Goal: Check status

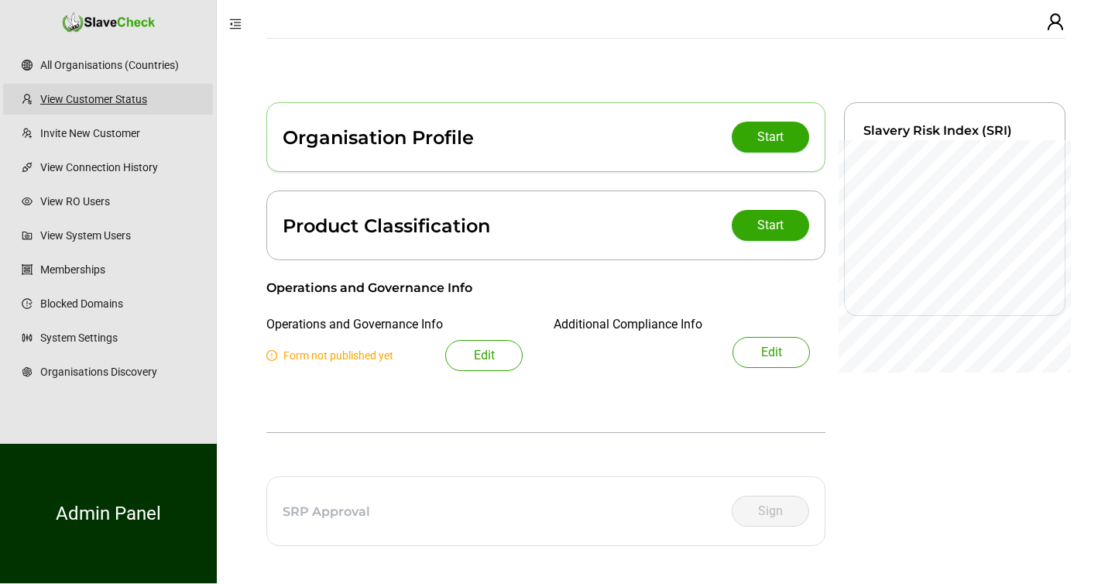
click at [115, 100] on link "View Customer Status" at bounding box center [120, 99] width 160 height 31
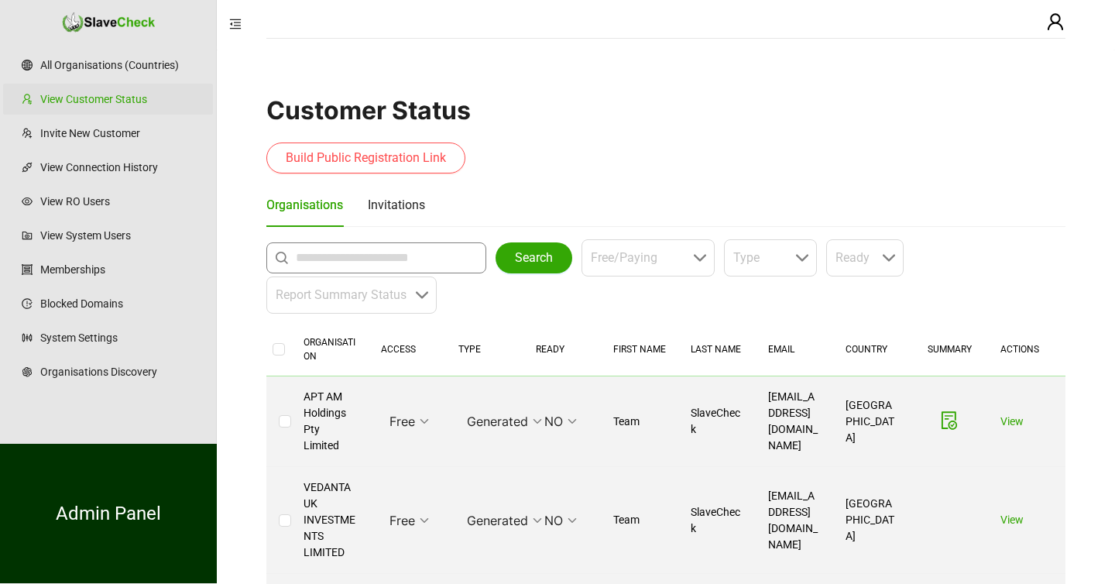
click at [331, 261] on input "text" at bounding box center [380, 258] width 169 height 19
type input "**********"
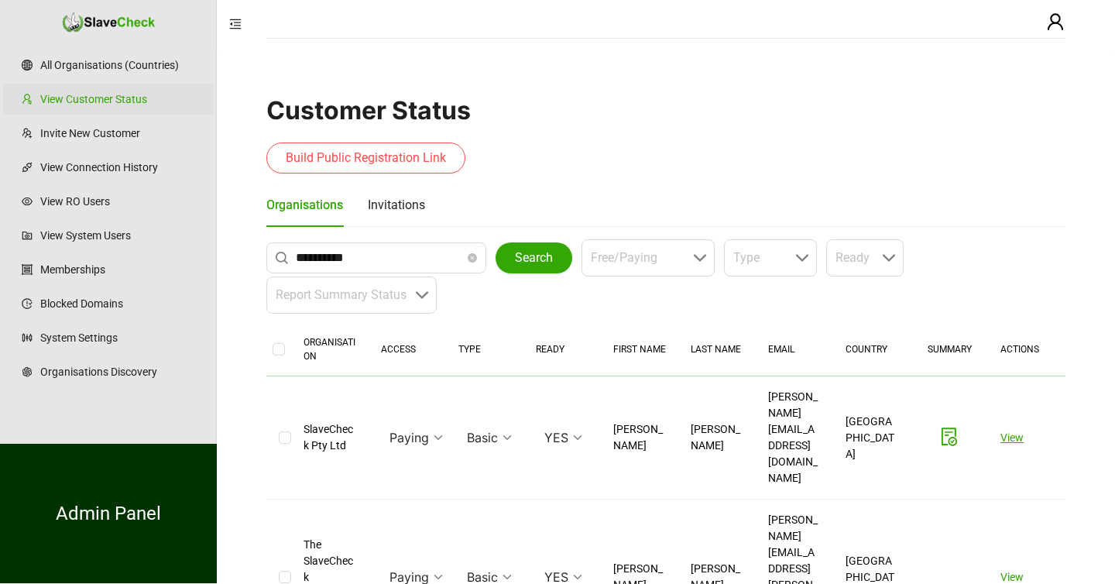
click at [1016, 431] on link "View" at bounding box center [1012, 437] width 23 height 12
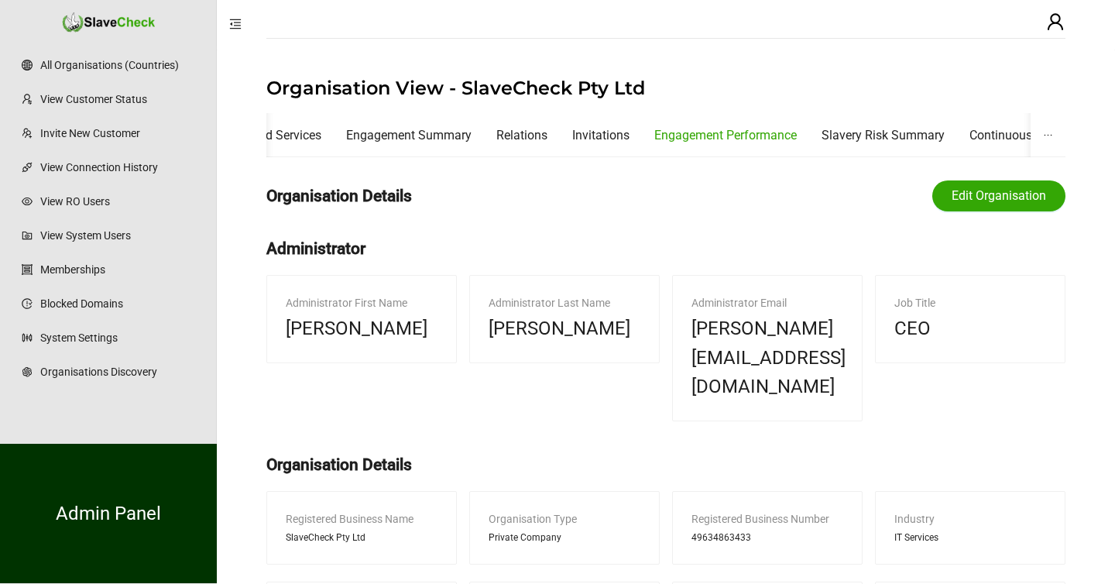
click at [728, 137] on div "Engagement Performance" at bounding box center [725, 134] width 143 height 19
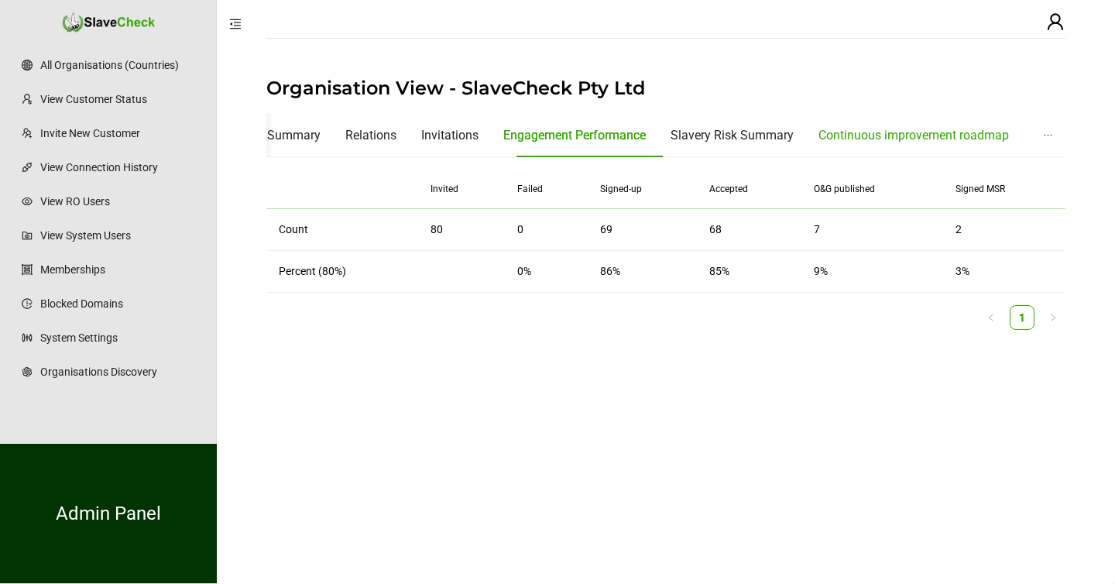
click at [916, 140] on div "Continuous improvement roadmap" at bounding box center [914, 134] width 191 height 19
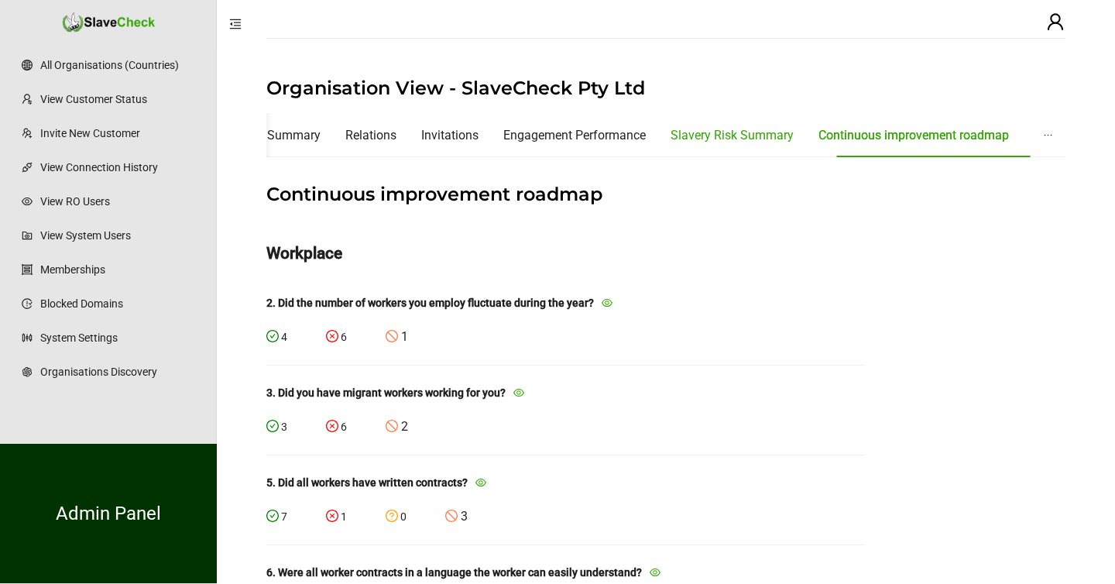
click at [754, 131] on div "Slavery Risk Summary" at bounding box center [732, 134] width 123 height 19
